Goal: Task Accomplishment & Management: Use online tool/utility

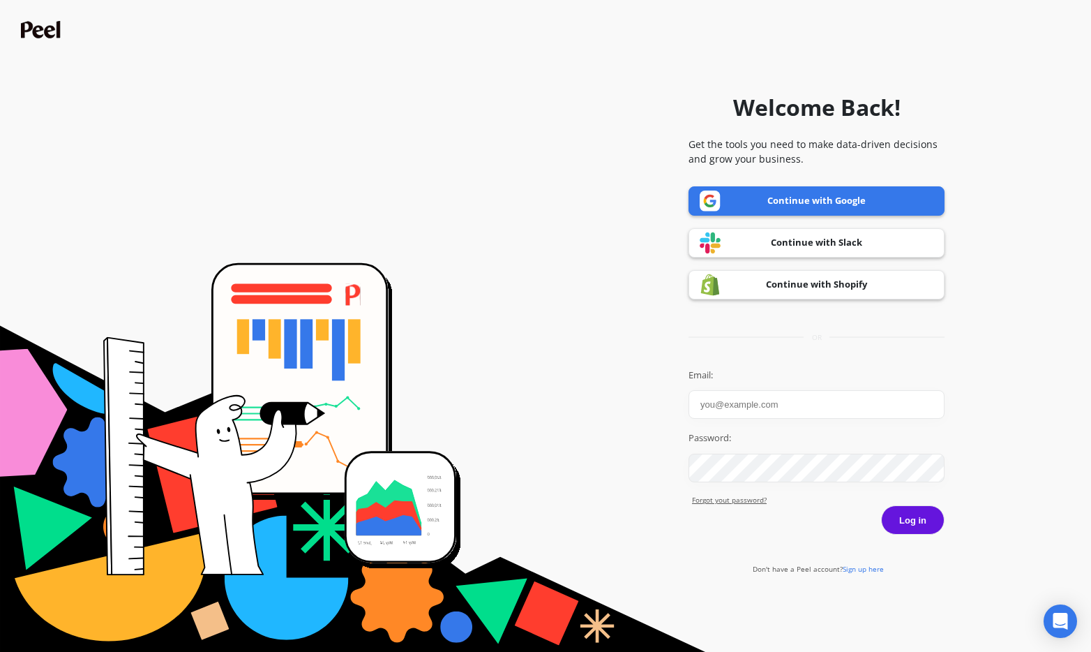
click at [794, 197] on link "Continue with Google" at bounding box center [817, 200] width 256 height 29
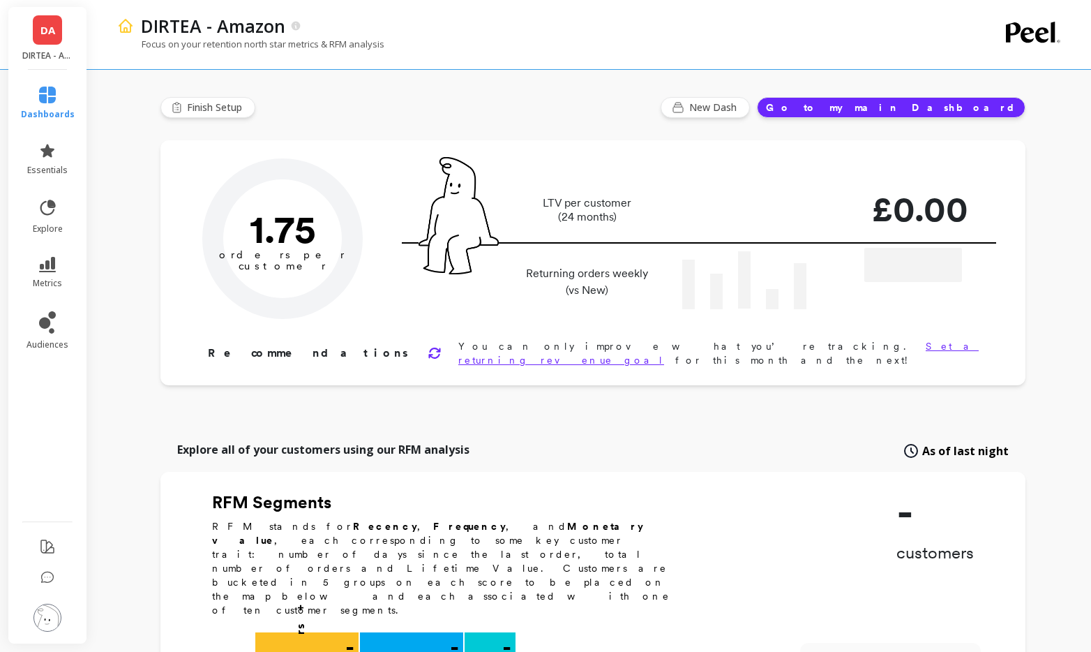
type input "Champions"
type input "2342"
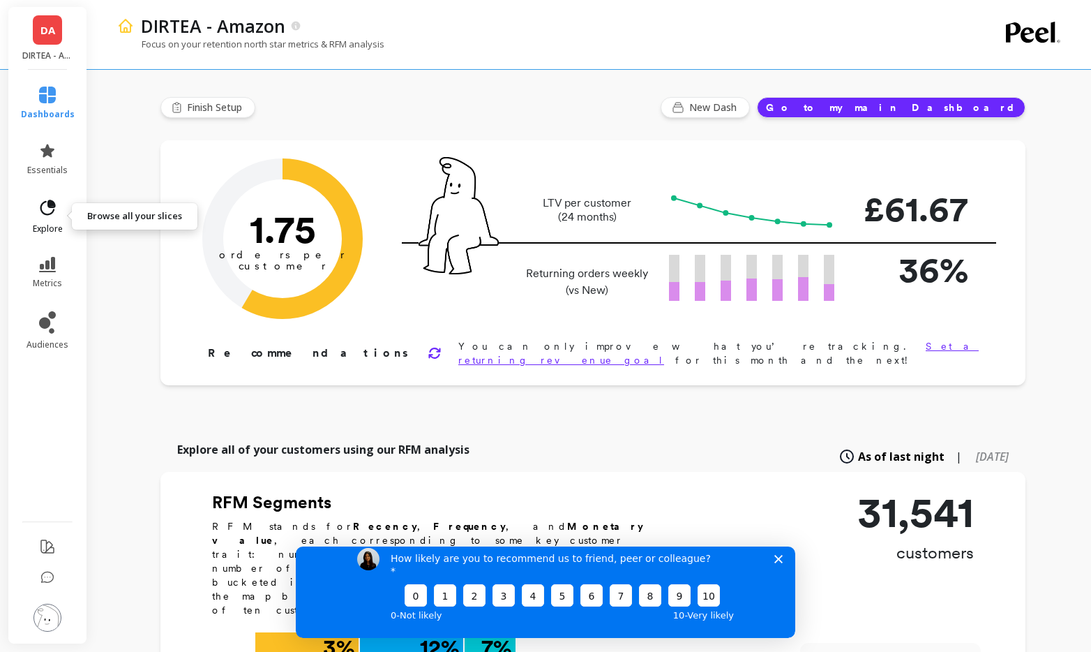
click at [44, 205] on icon at bounding box center [48, 208] width 20 height 20
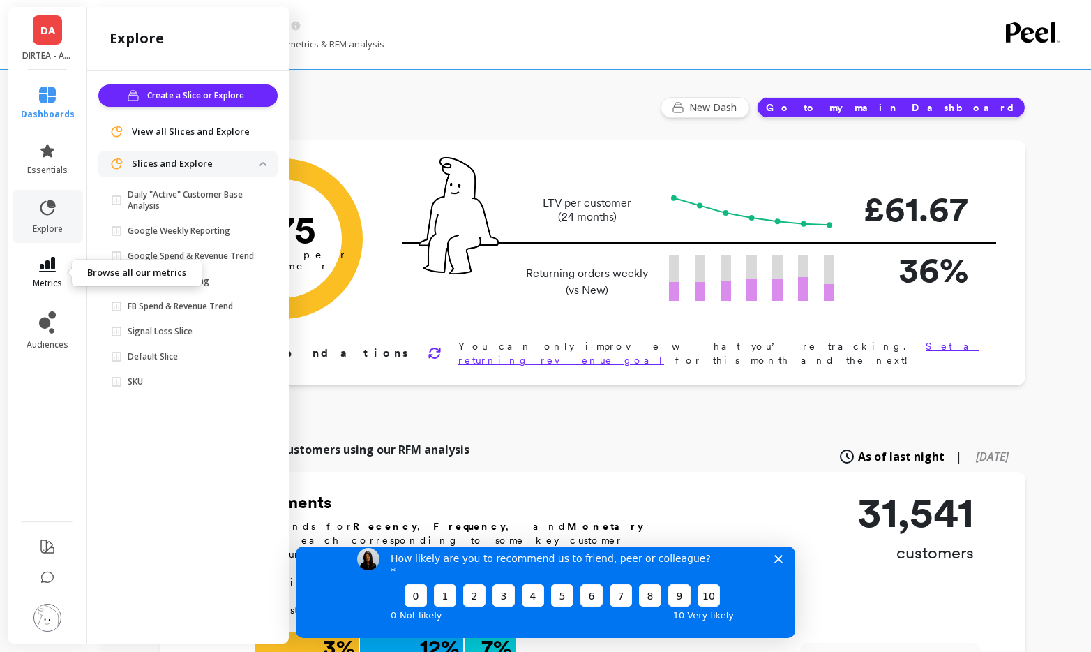
click at [58, 257] on link "metrics" at bounding box center [48, 273] width 54 height 32
